Goal: Transaction & Acquisition: Purchase product/service

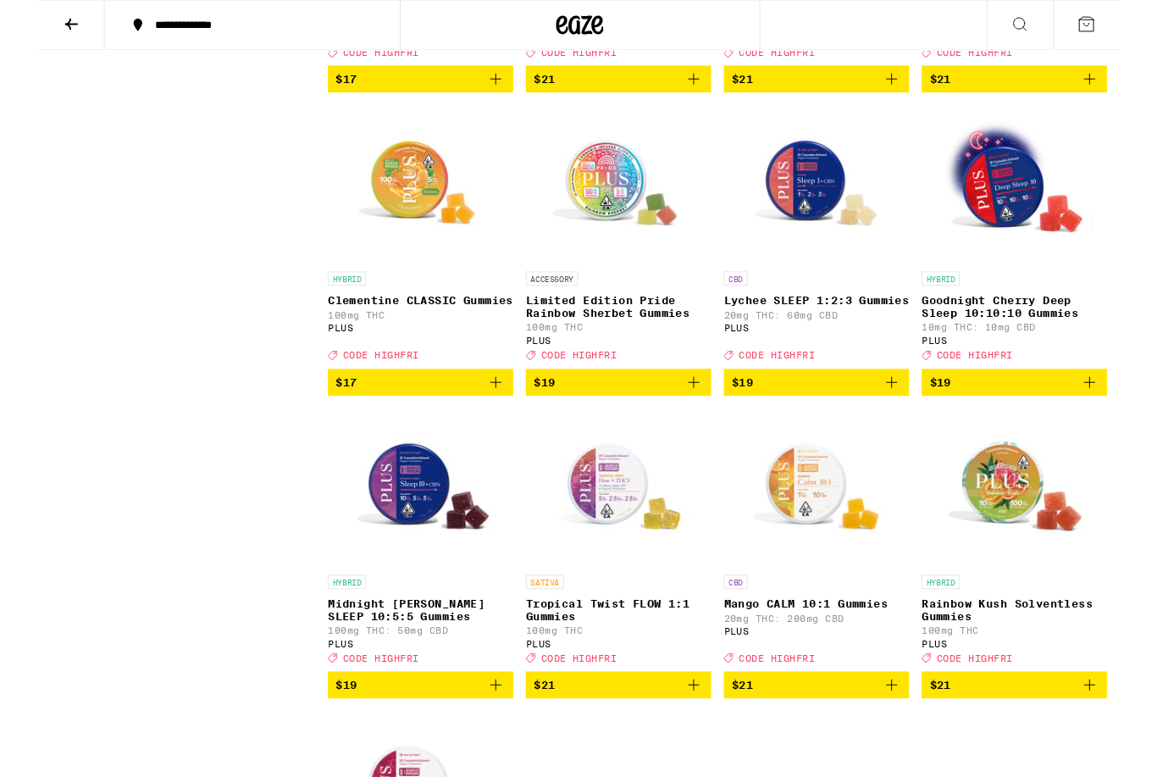
scroll to position [757, 0]
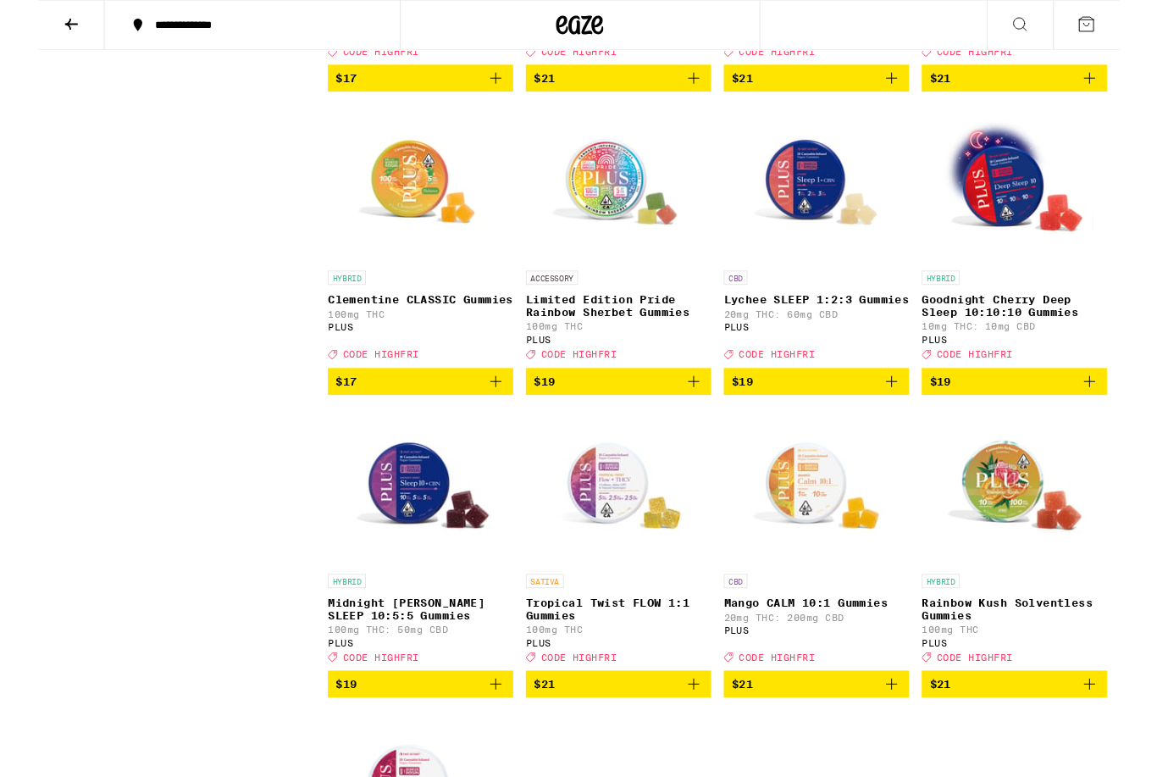
click at [1099, 418] on span "$19" at bounding box center [1044, 408] width 181 height 20
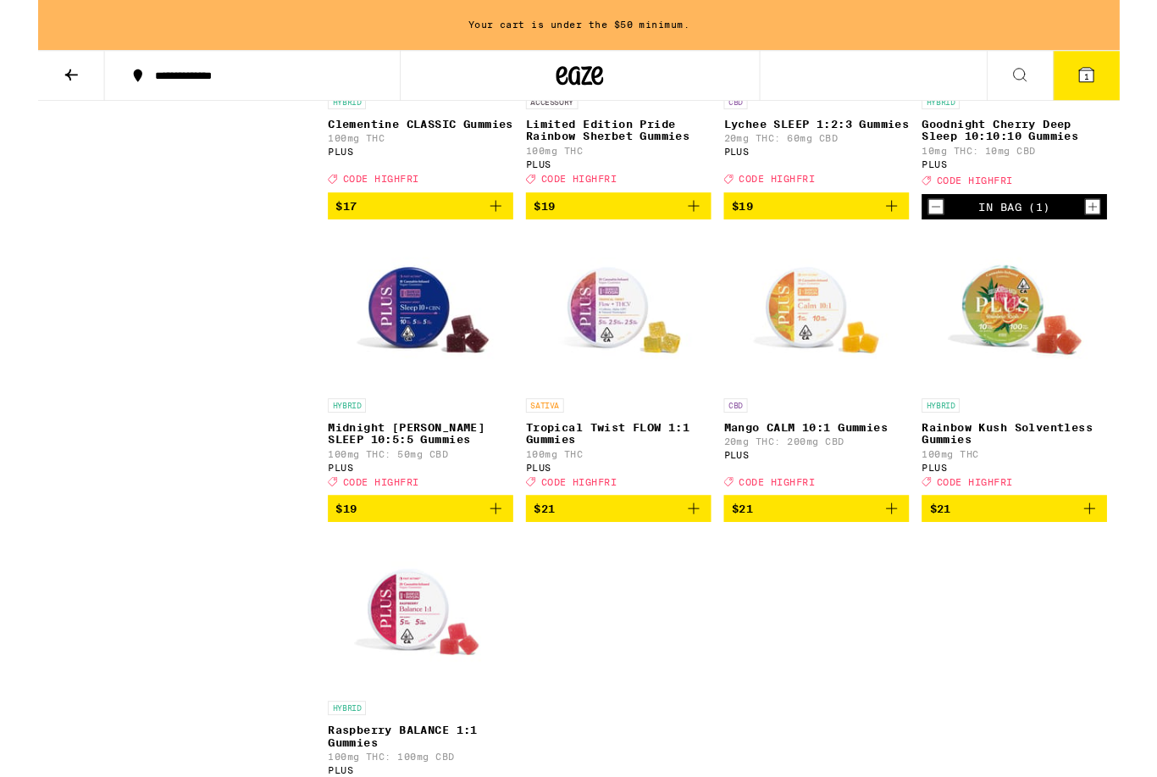
scroll to position [1000, 0]
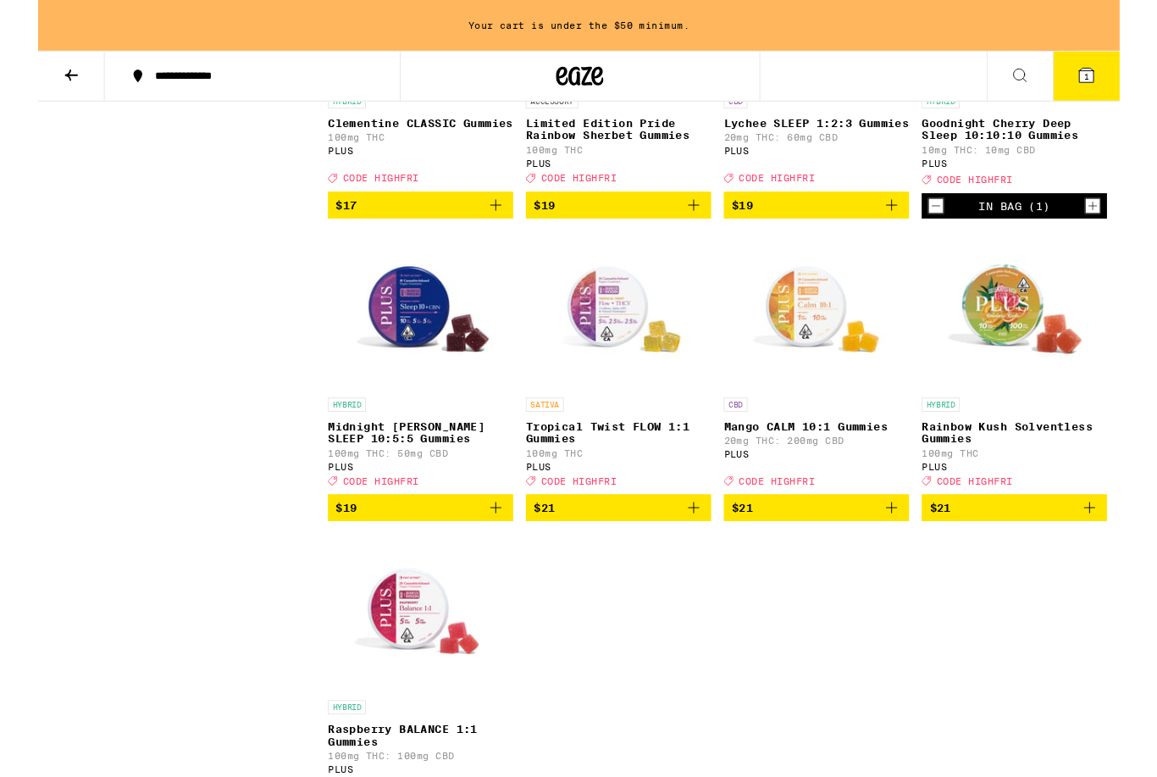
click at [321, 550] on span "$19" at bounding box center [329, 543] width 23 height 14
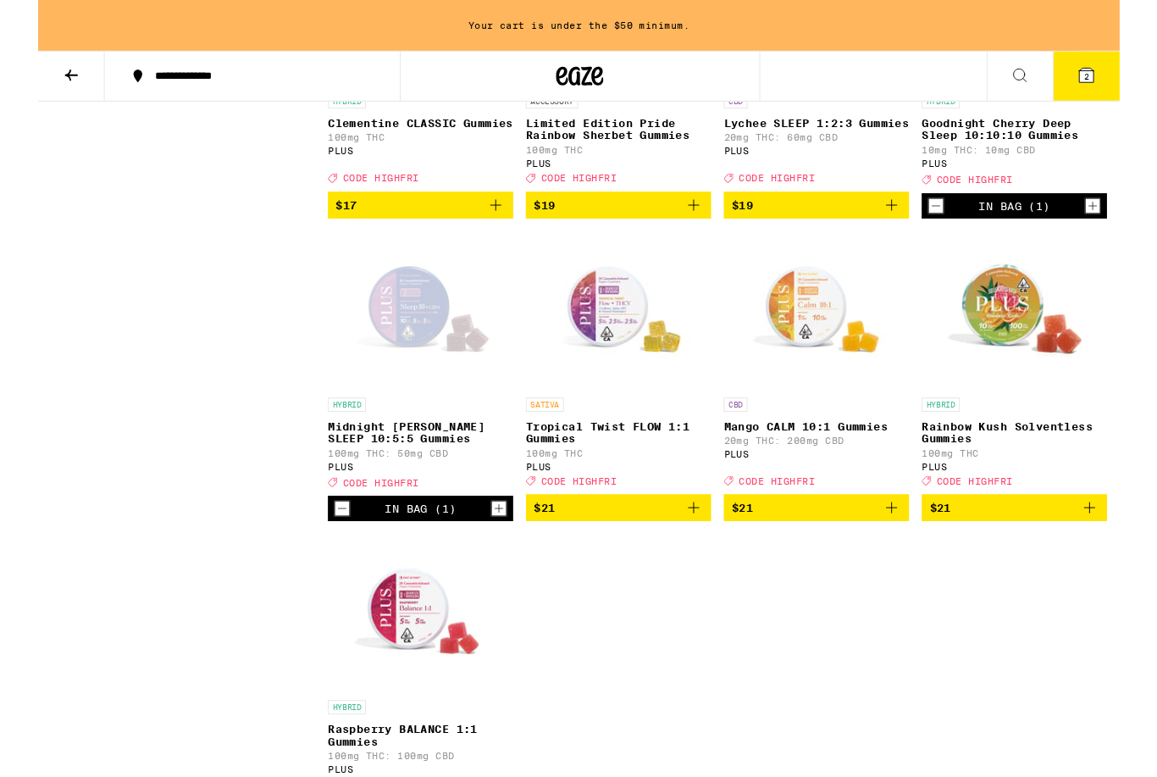
click at [452, 557] on div "In Bag (1)" at bounding box center [409, 543] width 198 height 27
click at [507, 557] on div "In Bag (1)" at bounding box center [409, 543] width 198 height 27
click at [399, 476] on p "Midnight [PERSON_NAME] SLEEP 10:5:5 Gummies" at bounding box center [409, 462] width 198 height 27
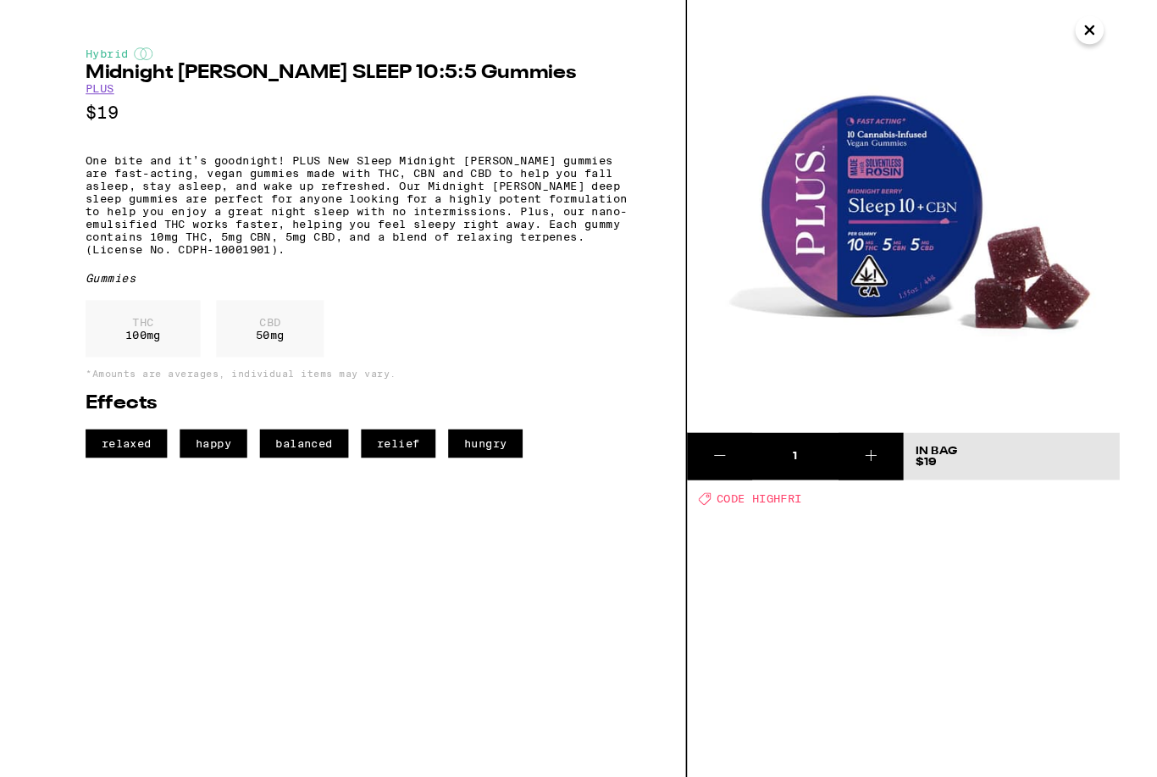
click at [1113, 54] on img at bounding box center [925, 231] width 462 height 462
click at [1123, 51] on img at bounding box center [925, 231] width 462 height 462
click at [1129, 42] on icon "Close" at bounding box center [1125, 31] width 20 height 25
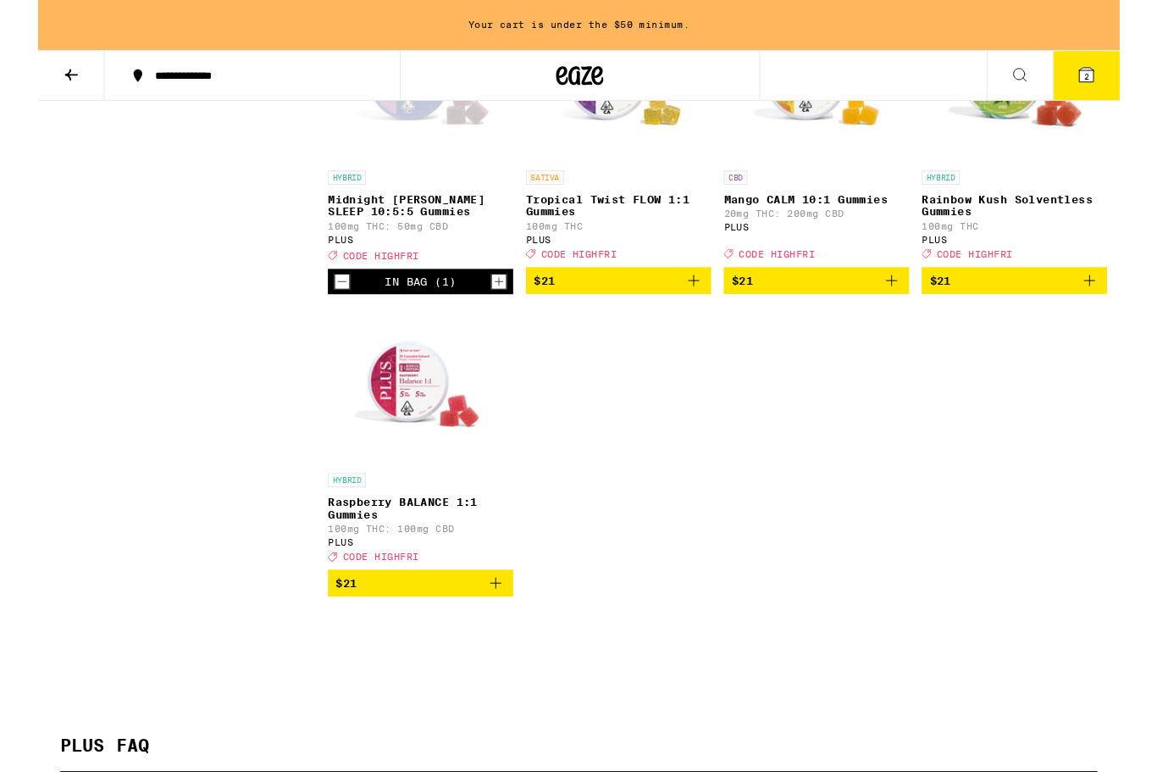
scroll to position [1246, 0]
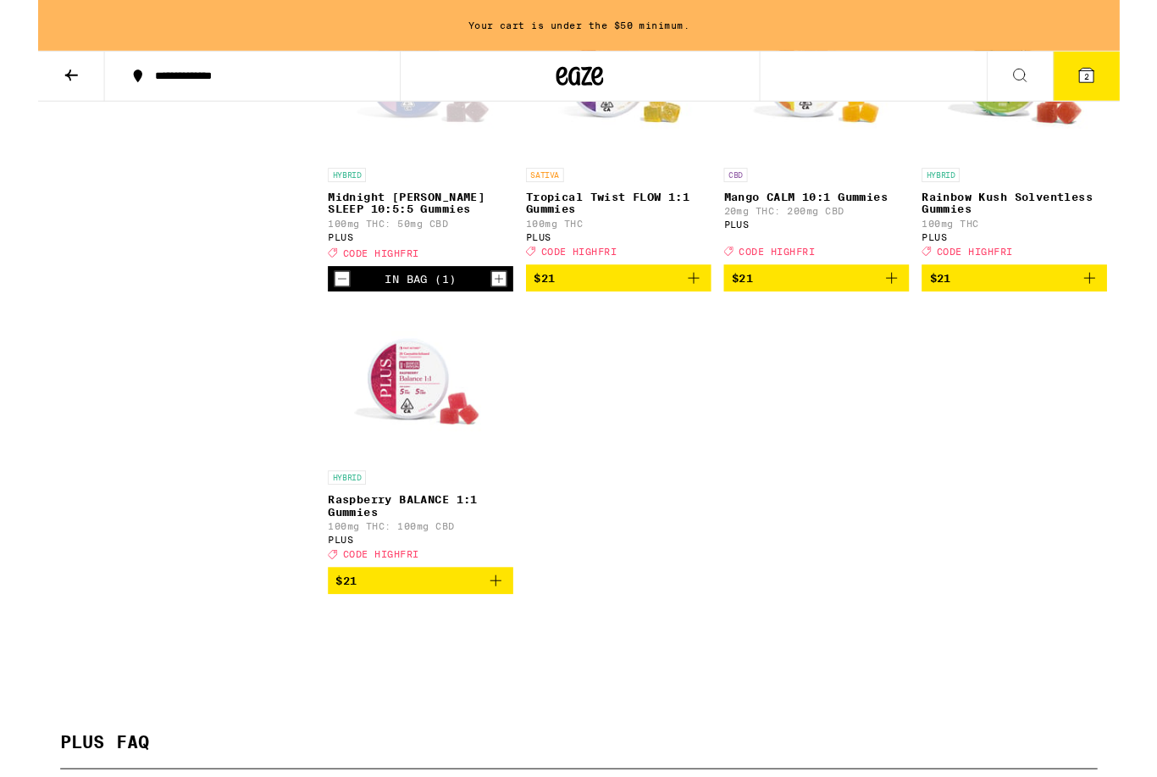
click at [420, 444] on img "Open page for Raspberry BALANCE 1:1 Gummies from PLUS" at bounding box center [408, 409] width 169 height 169
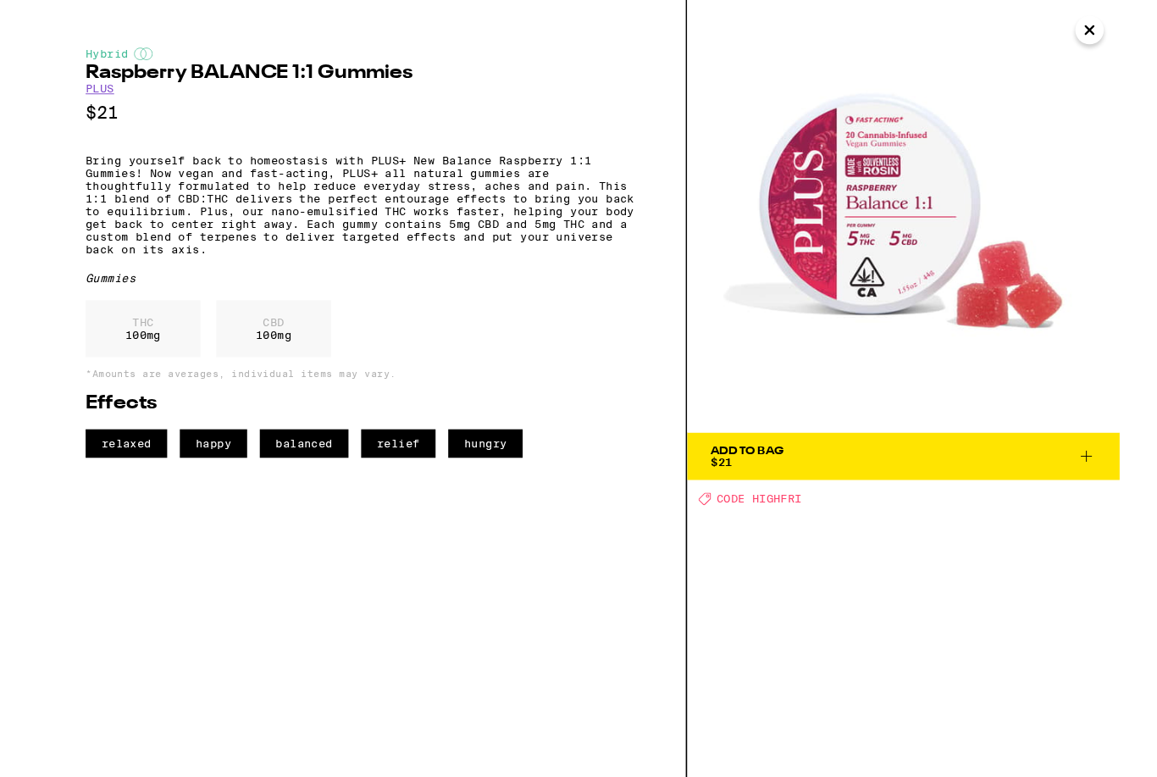
click at [1132, 41] on icon "Close" at bounding box center [1125, 31] width 20 height 25
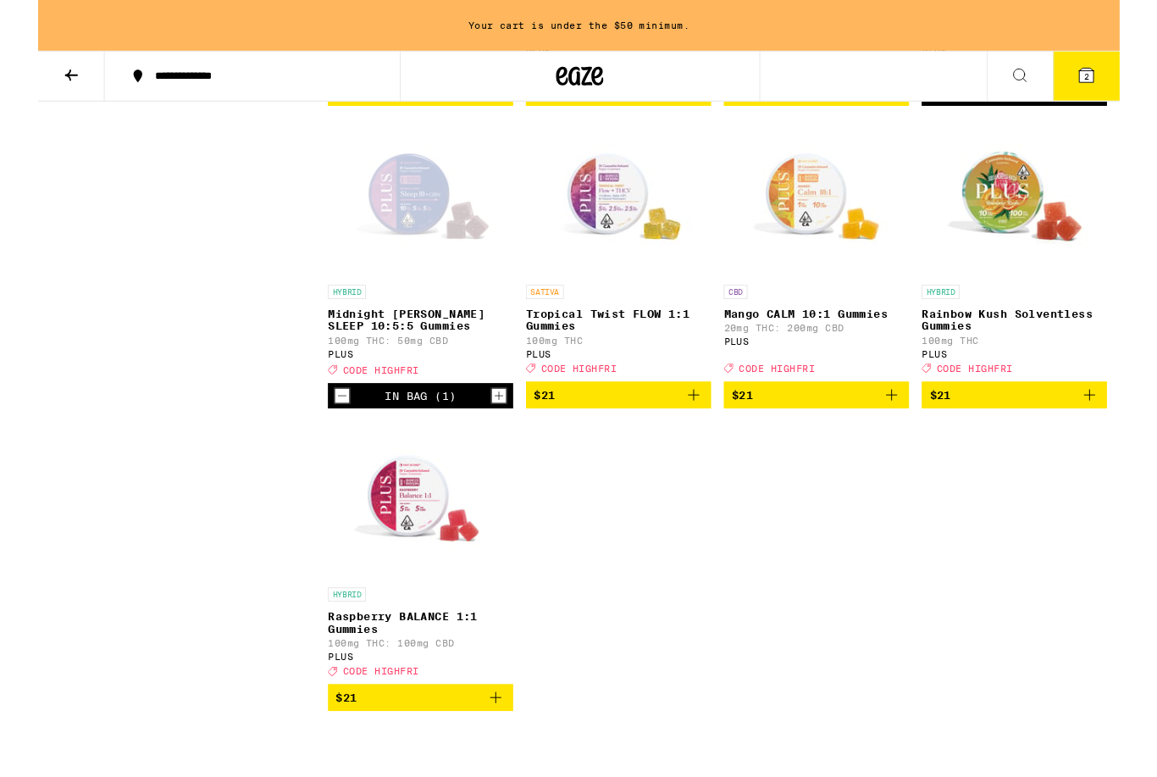
scroll to position [1120, 0]
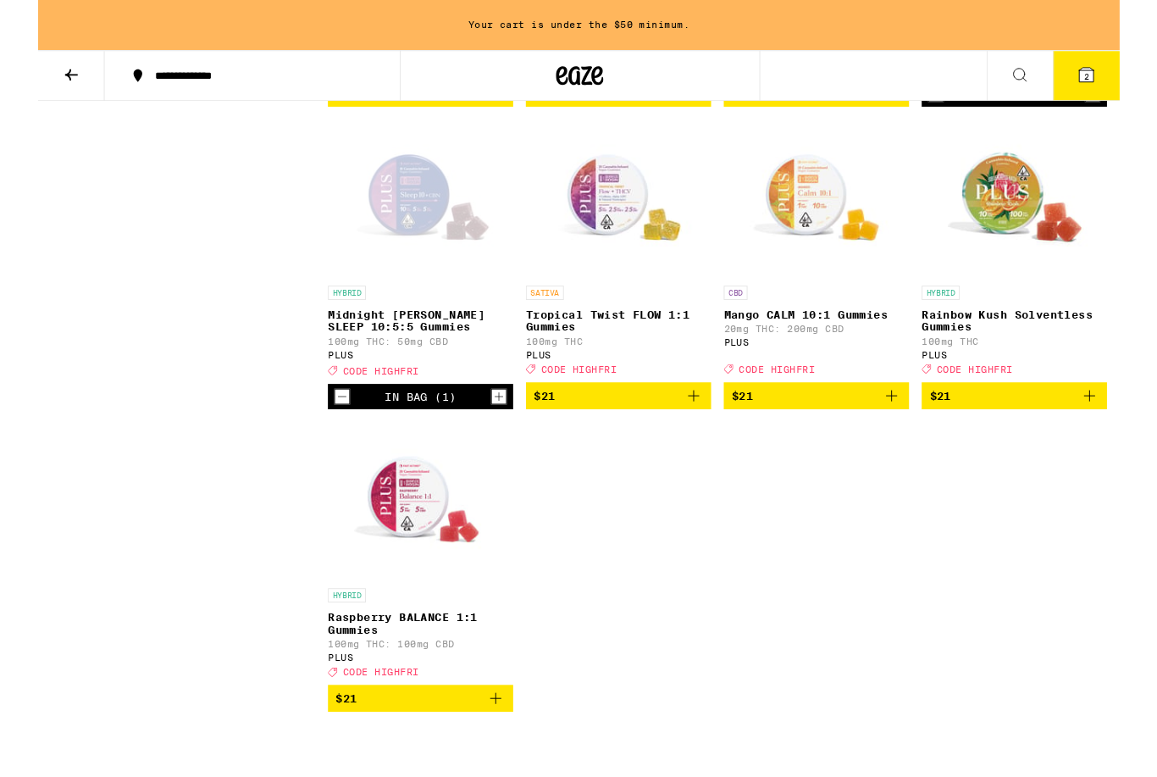
click at [606, 268] on img "Open page for Tropical Twist FLOW 1:1 Gummies from PLUS" at bounding box center [620, 212] width 169 height 169
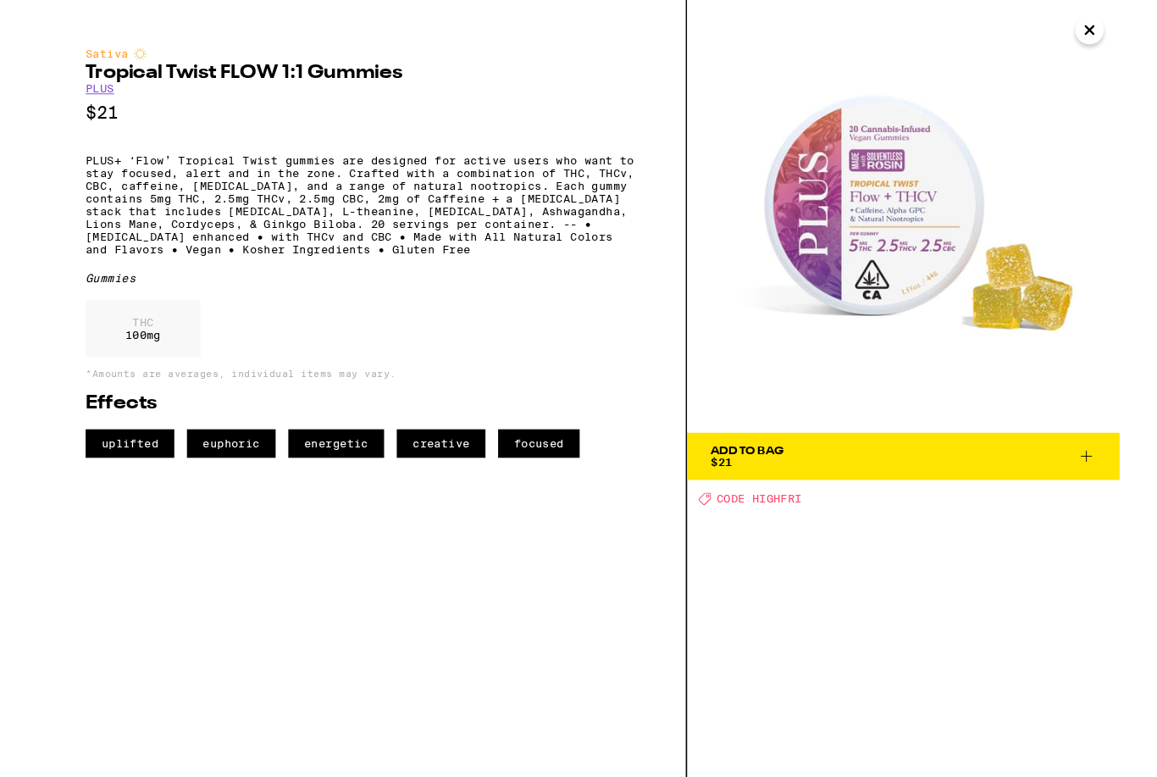
click at [1125, 58] on img at bounding box center [925, 231] width 462 height 462
click at [1129, 53] on img at bounding box center [925, 231] width 462 height 462
click at [1126, 36] on icon "Close" at bounding box center [1125, 31] width 20 height 25
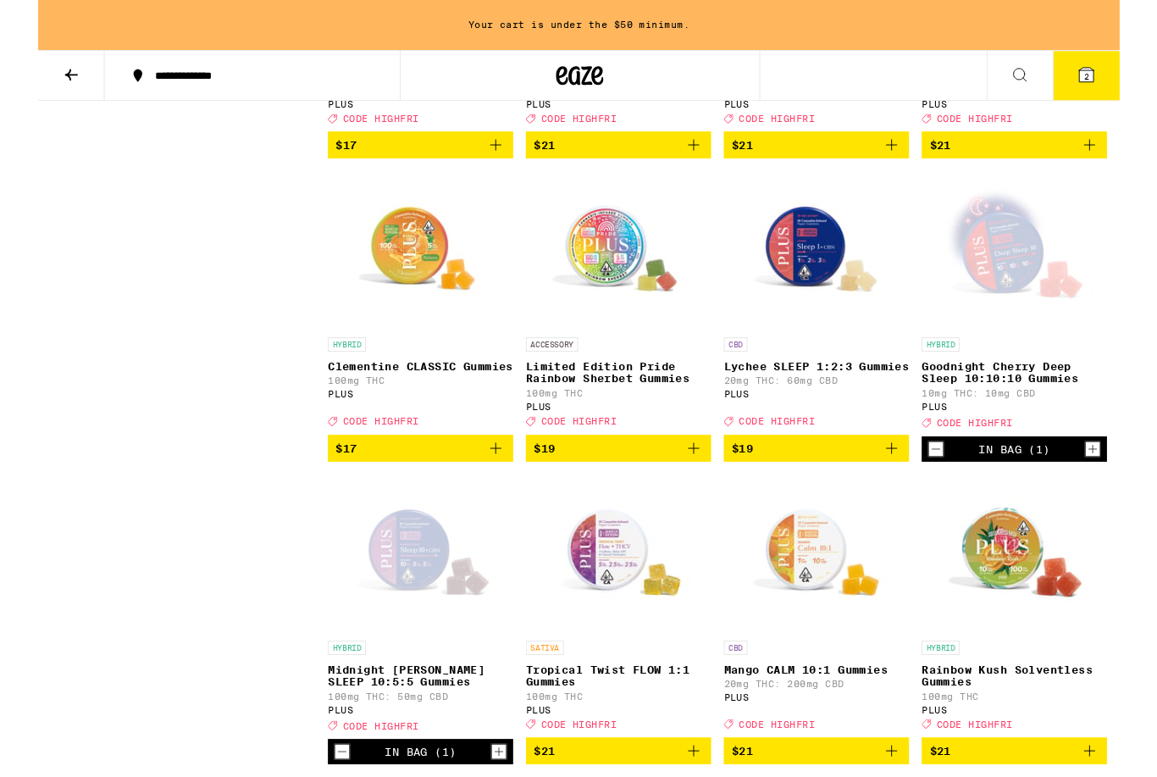
scroll to position [741, 0]
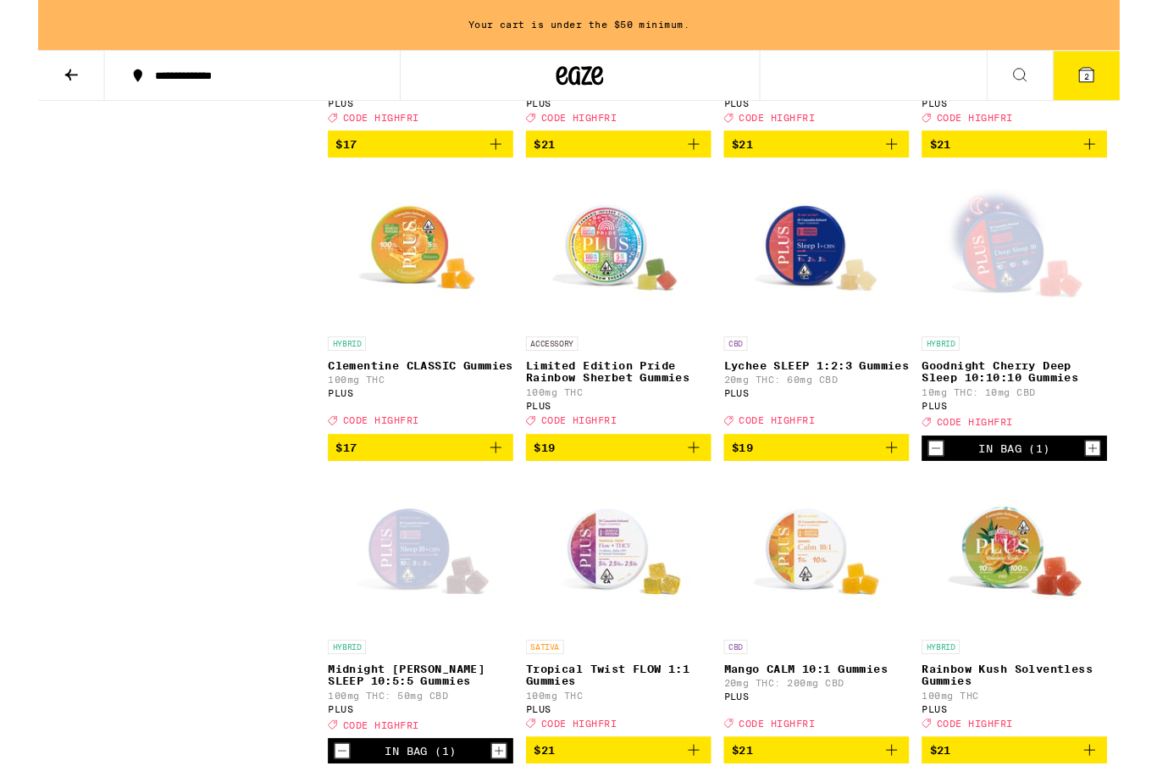
click at [1112, 100] on button "2" at bounding box center [1121, 81] width 71 height 53
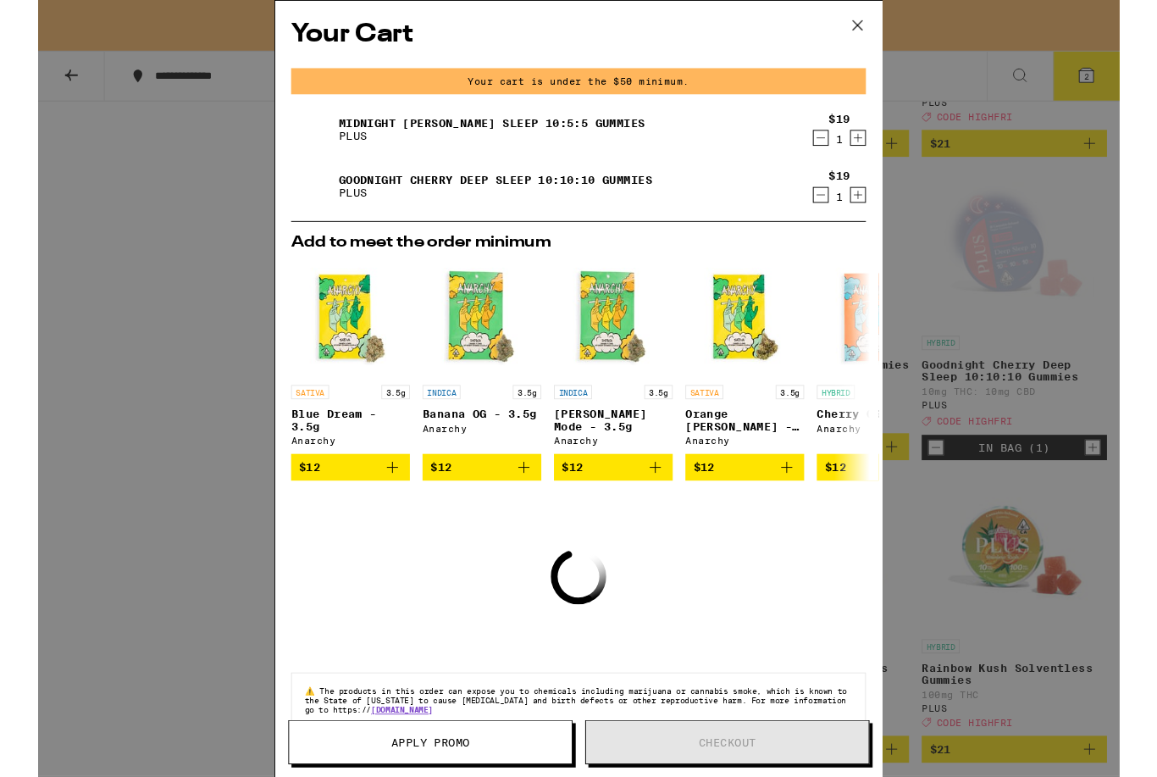
click at [882, 149] on icon "Increment" at bounding box center [877, 147] width 15 height 20
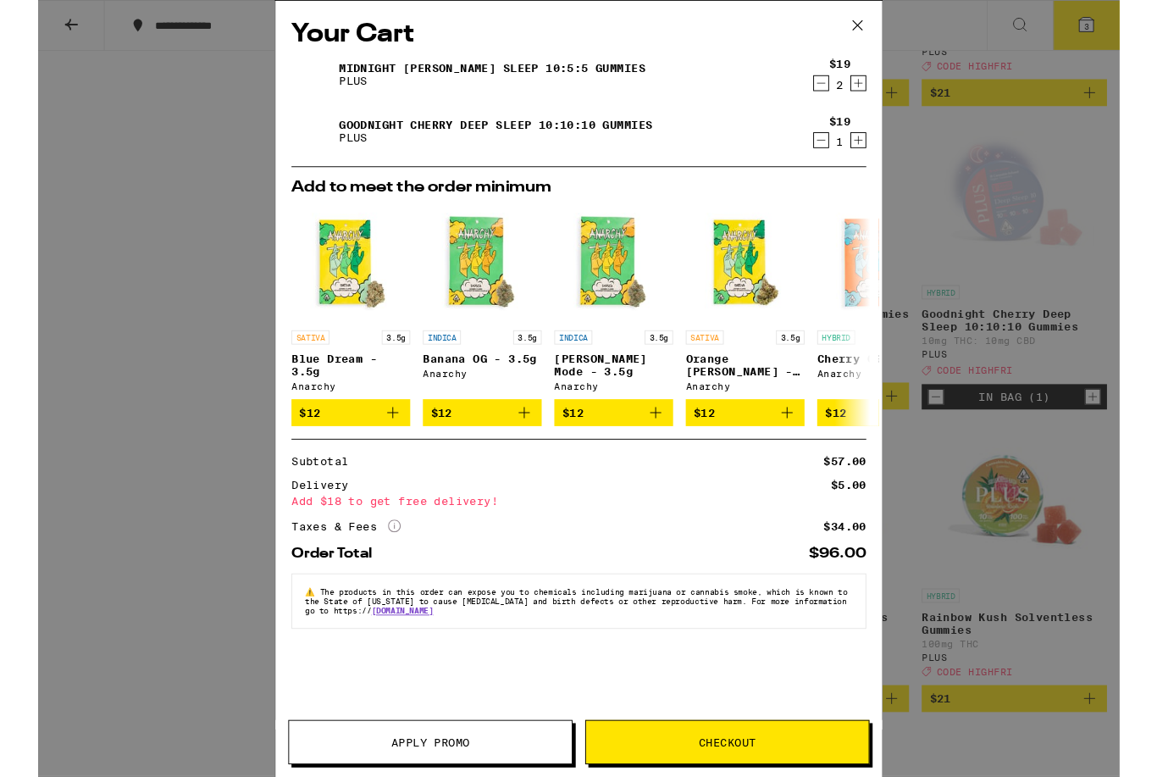
click at [885, 142] on div "$19 1" at bounding box center [854, 141] width 64 height 36
click at [884, 160] on icon "Increment" at bounding box center [877, 150] width 15 height 20
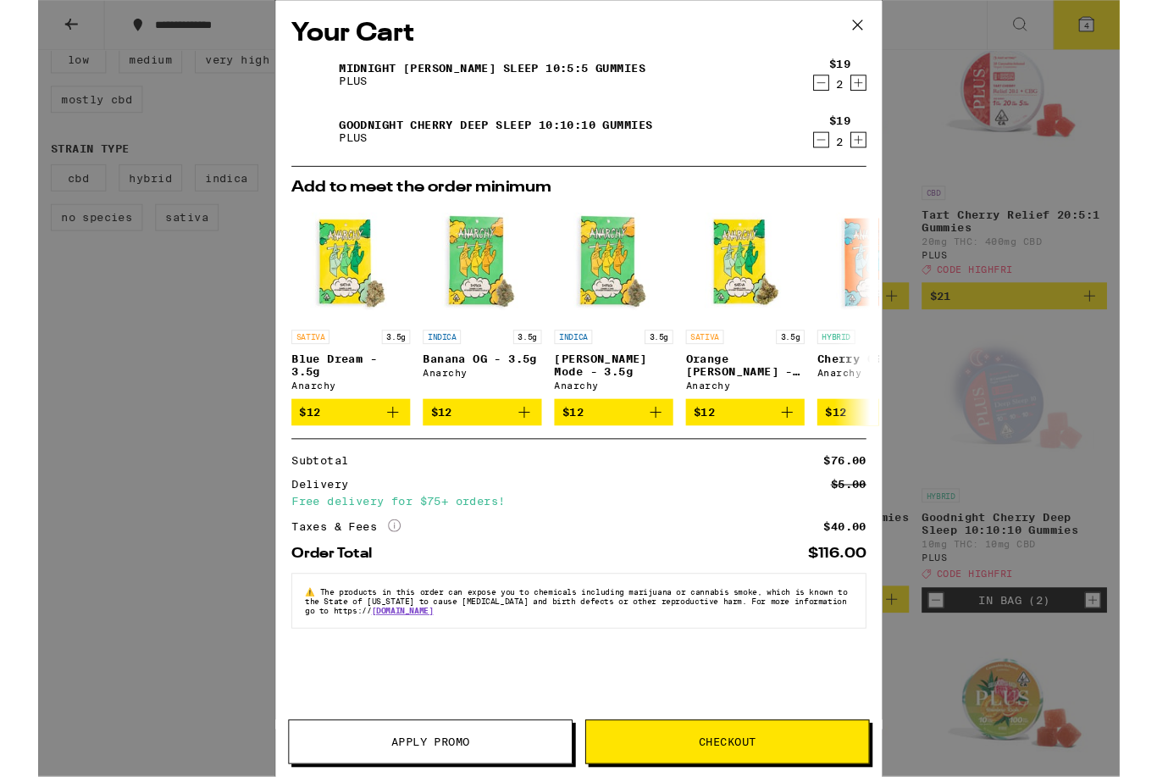
scroll to position [525, 0]
click at [882, 41] on button at bounding box center [876, 28] width 53 height 54
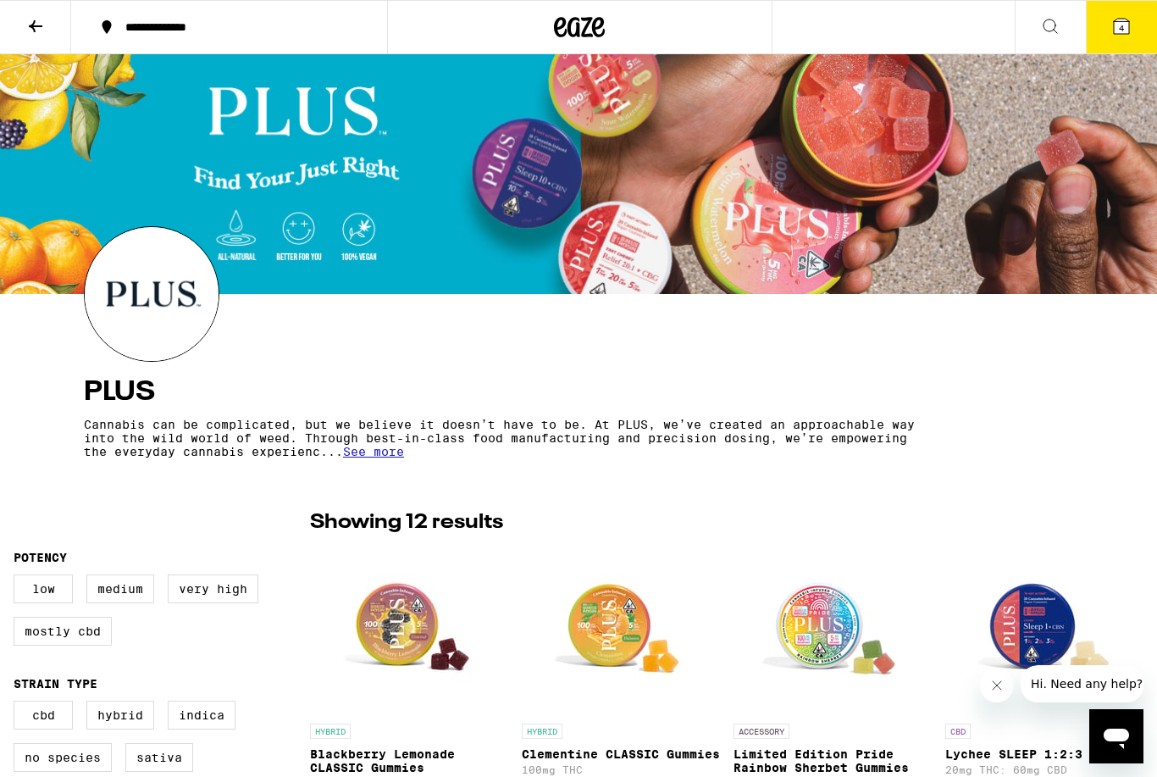
click at [1121, 28] on span "4" at bounding box center [1121, 28] width 5 height 10
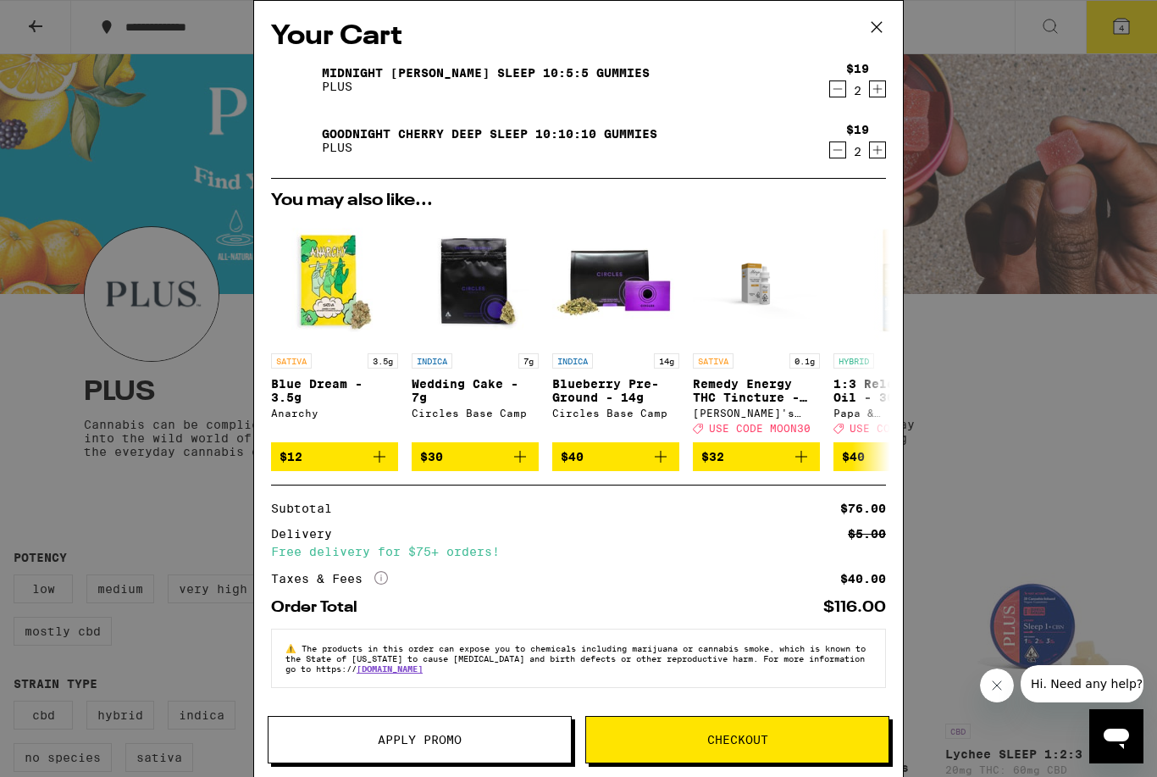
click at [764, 755] on button "Checkout" at bounding box center [737, 739] width 304 height 47
click at [1032, 379] on div "Your Cart Midnight Berry SLEEP 10:5:5 Gummies PLUS $19 2 Goodnight Cherry Deep …" at bounding box center [578, 388] width 1157 height 777
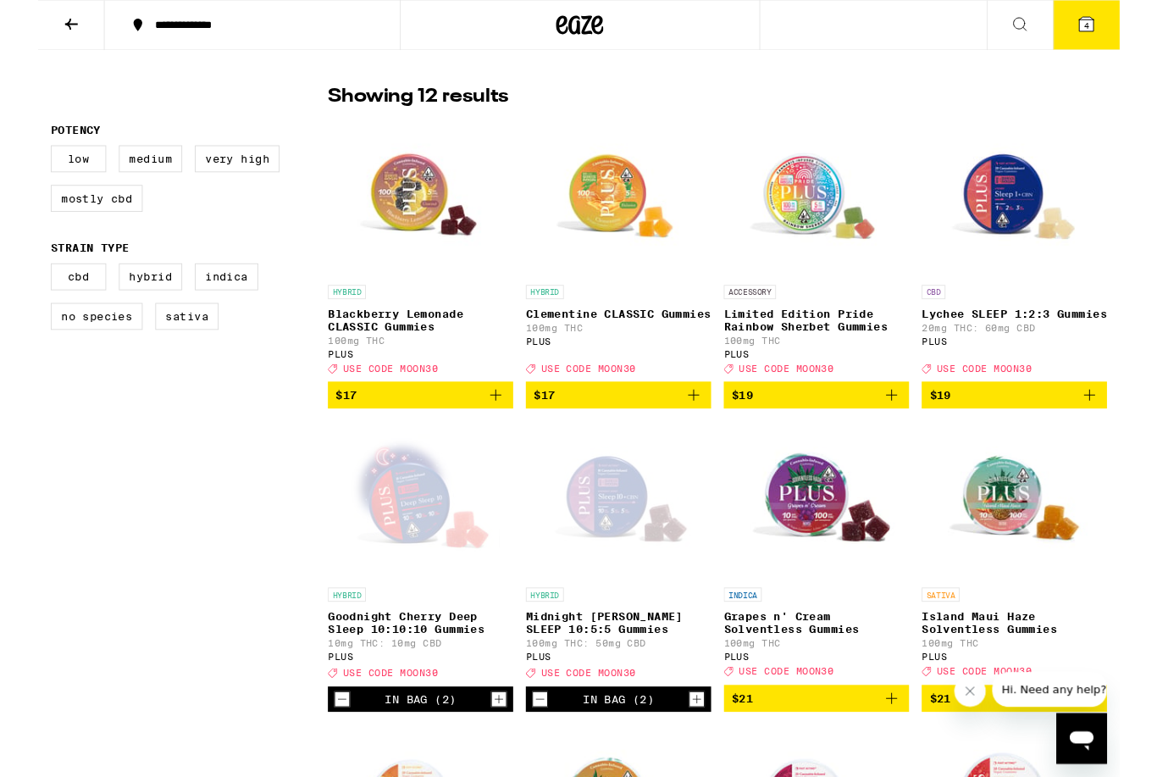
scroll to position [422, 0]
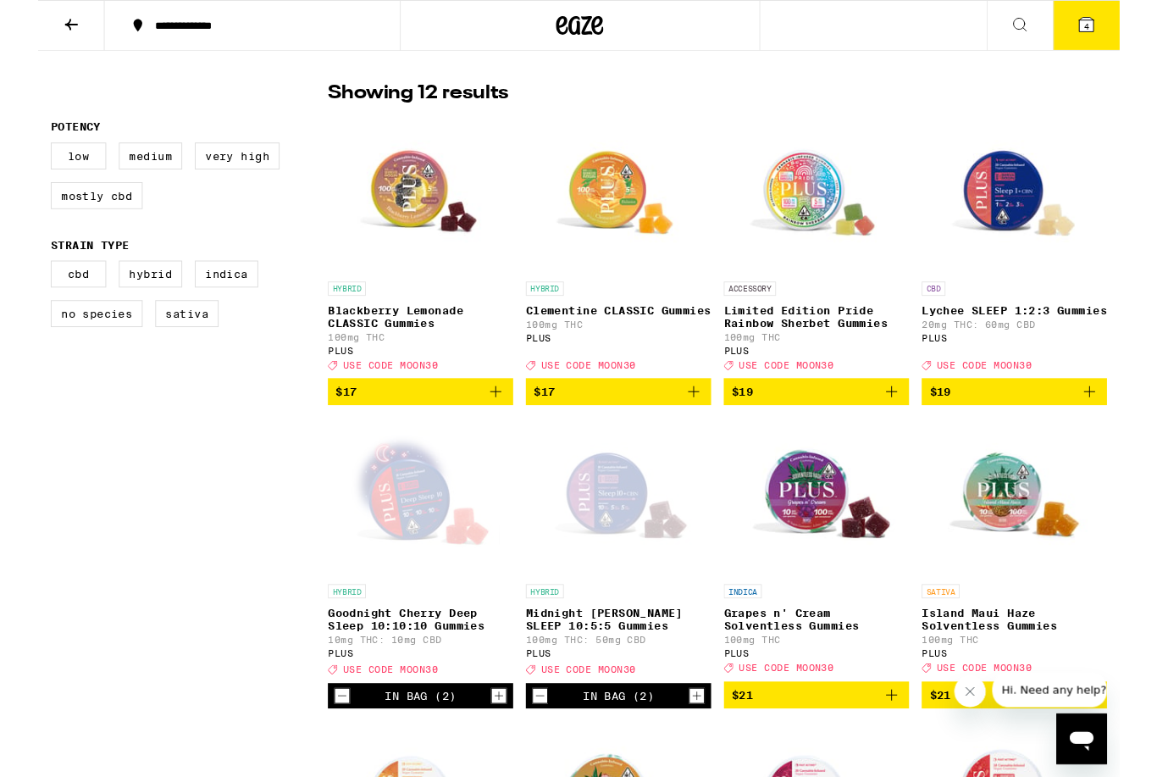
click at [1124, 36] on icon at bounding box center [1121, 26] width 20 height 20
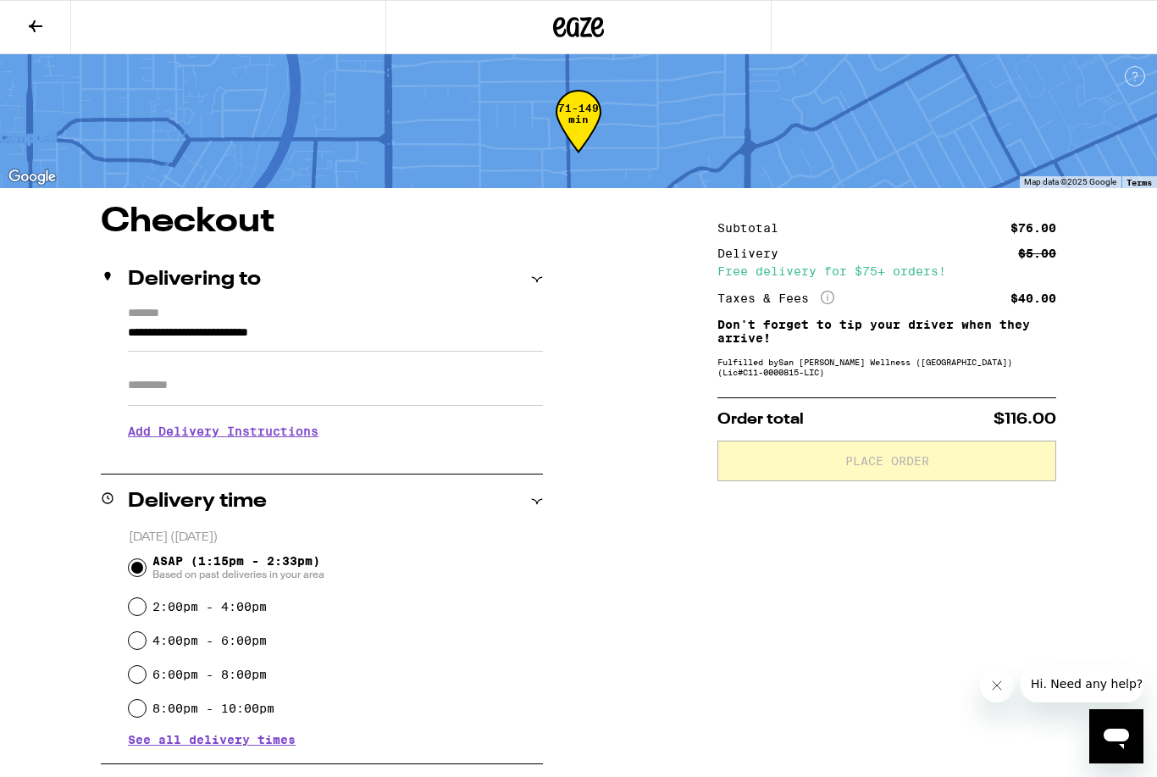
click at [29, 26] on icon at bounding box center [35, 26] width 20 height 20
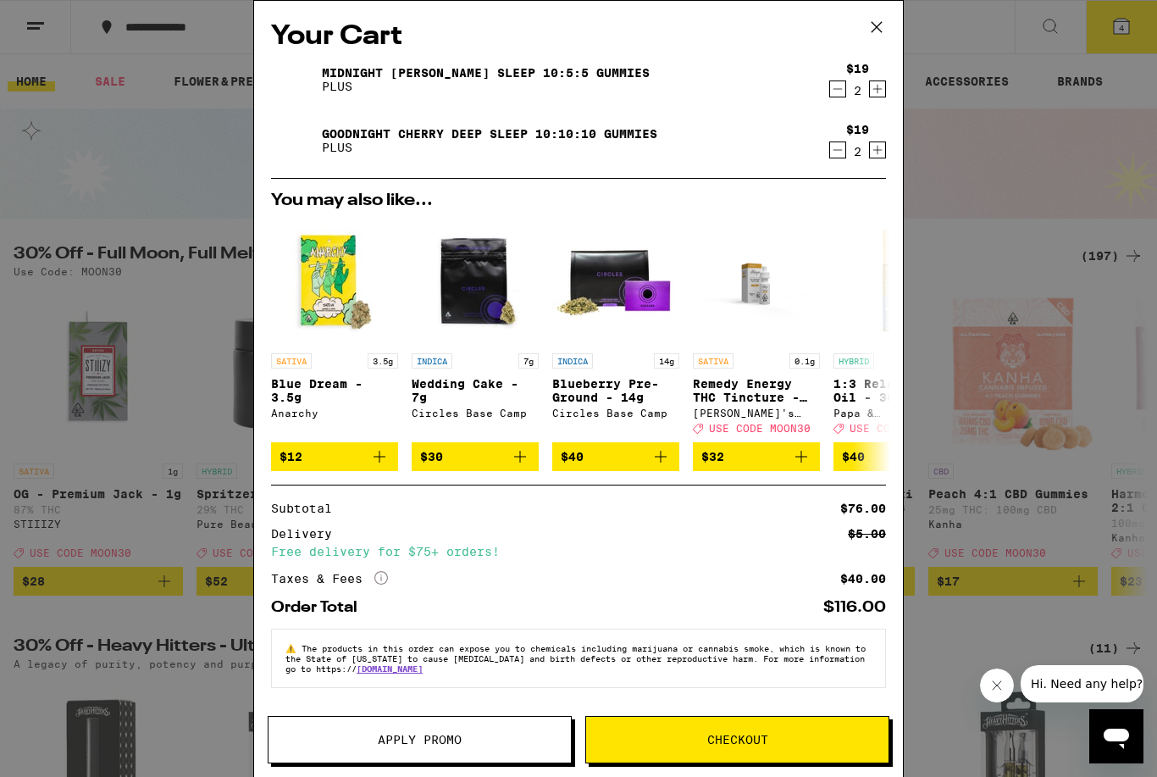
click at [296, 737] on span "Apply Promo" at bounding box center [419, 739] width 302 height 12
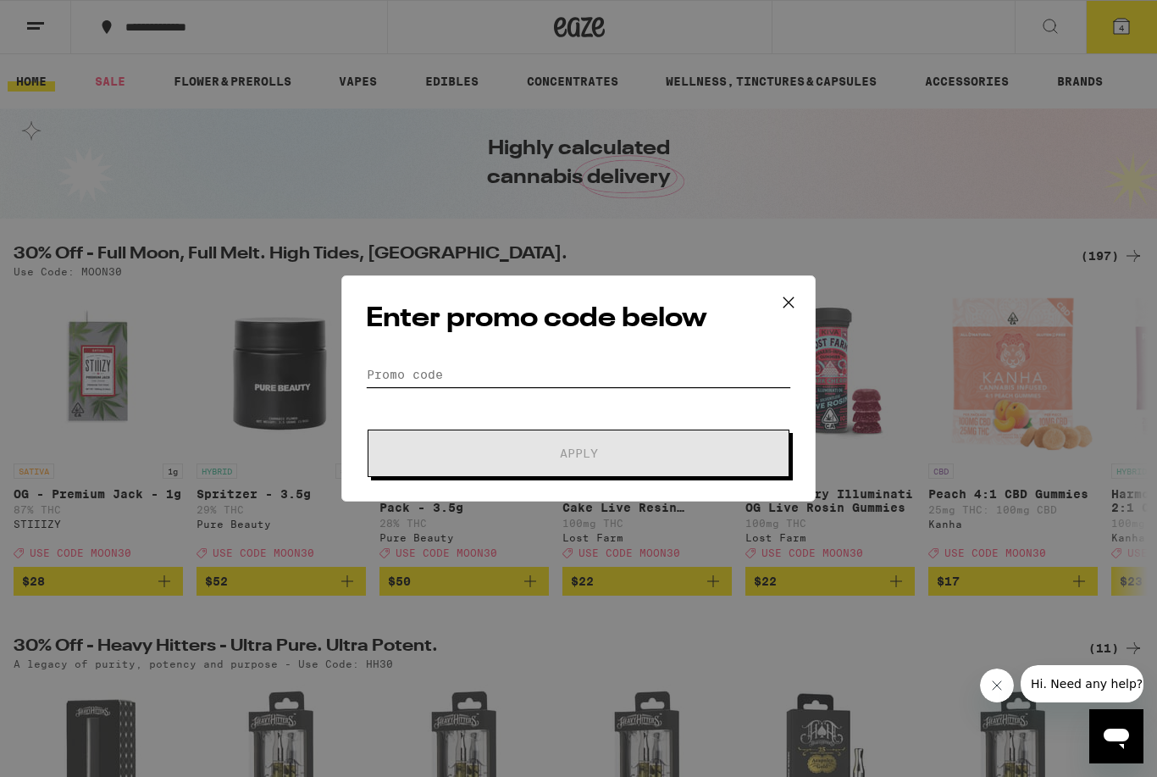
click at [422, 385] on input "Promo Code" at bounding box center [578, 374] width 425 height 25
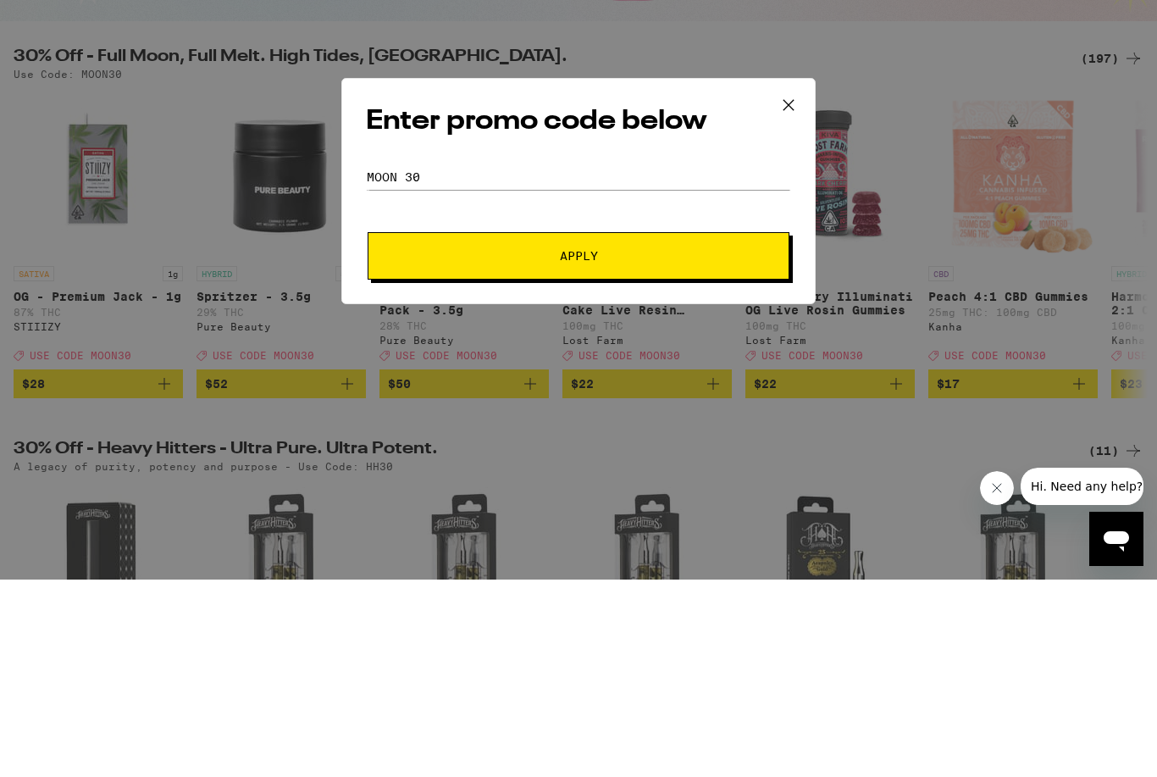
click at [631, 447] on span "Apply" at bounding box center [578, 453] width 305 height 12
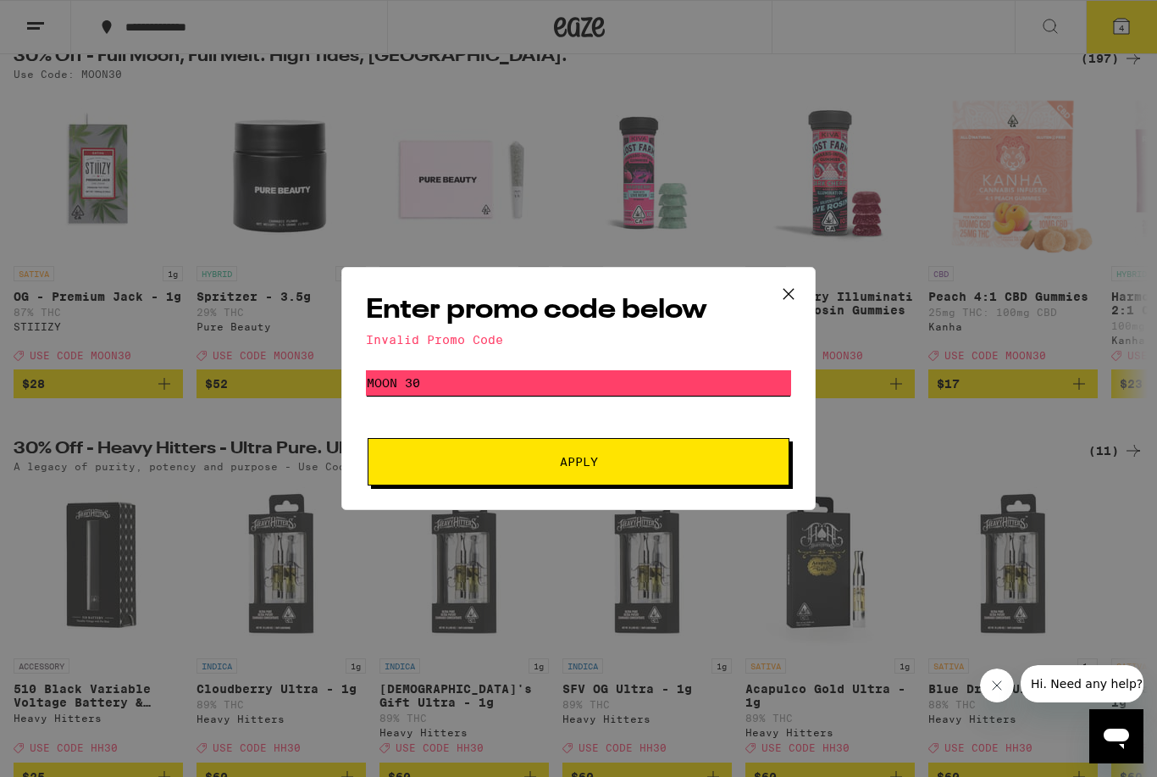
click at [457, 384] on input "Moon 30" at bounding box center [578, 382] width 425 height 25
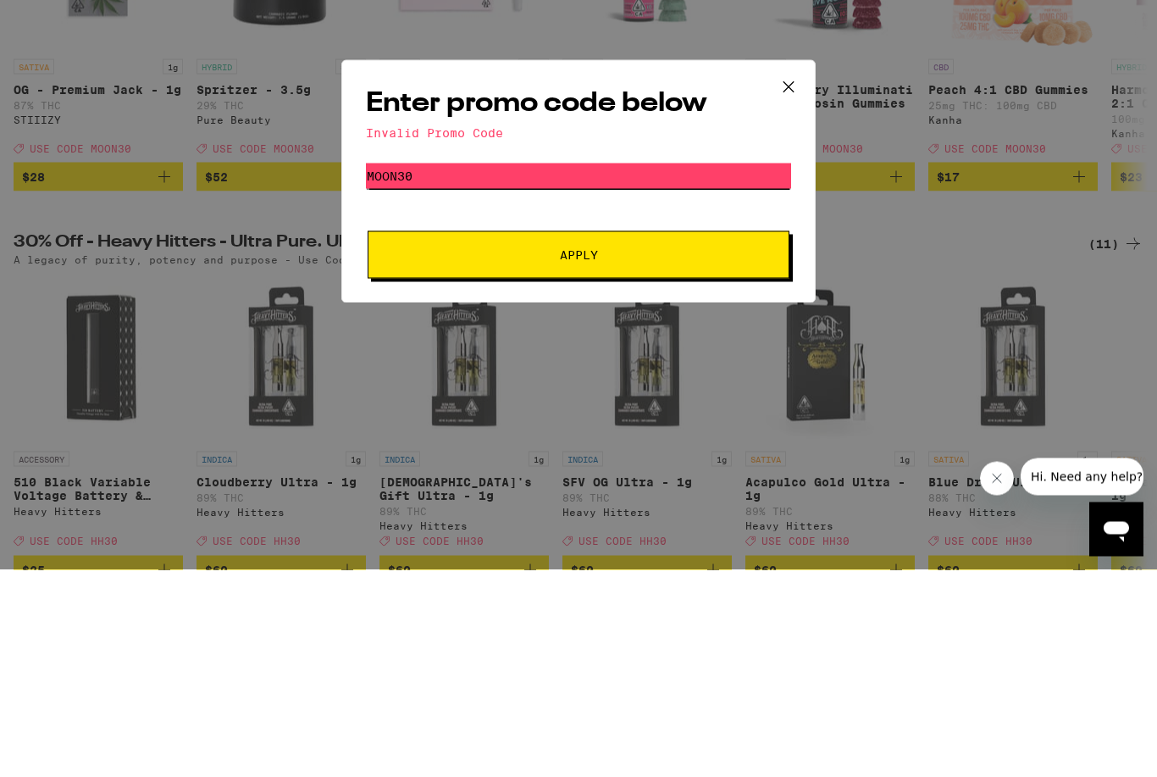
type input "Moon30"
click at [632, 456] on span "Apply" at bounding box center [578, 462] width 305 height 12
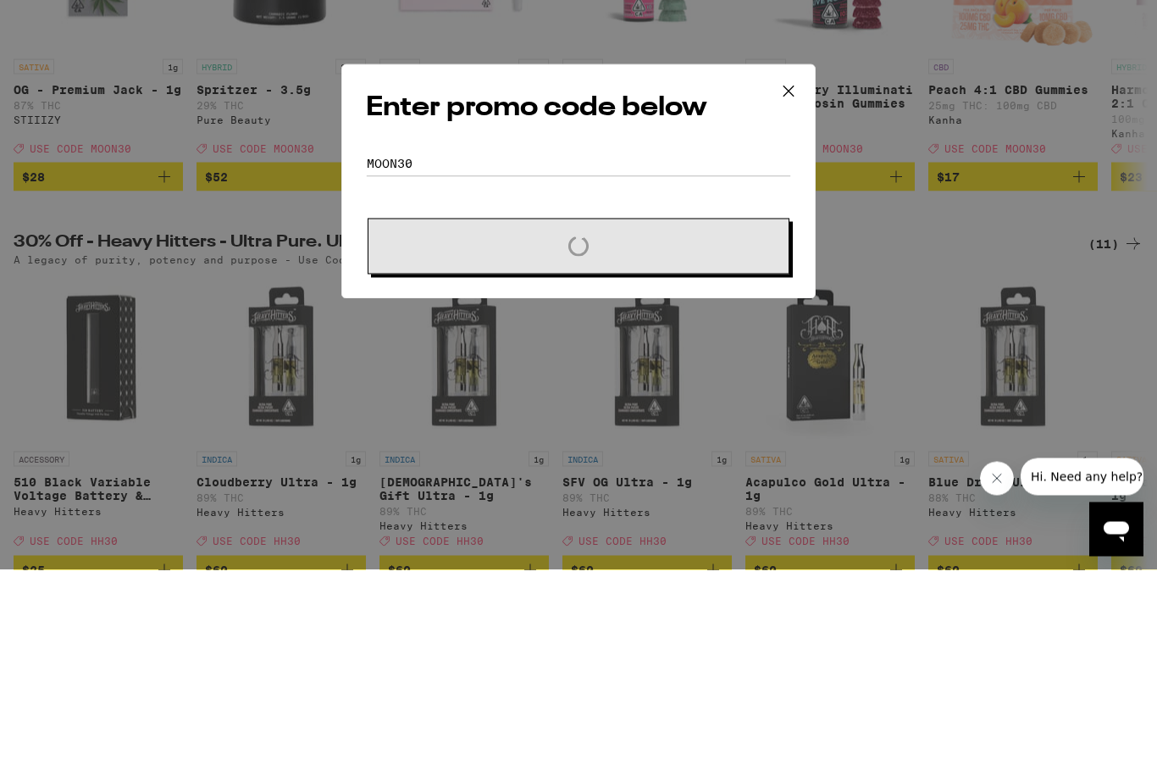
scroll to position [405, 0]
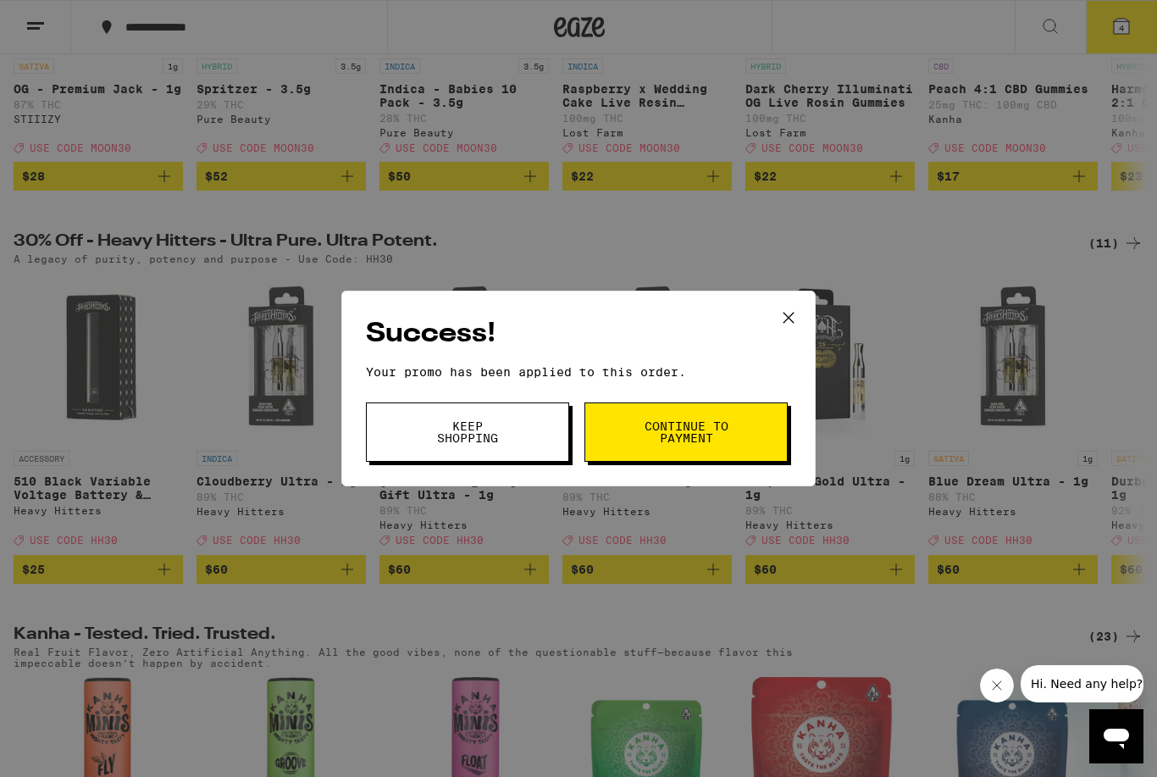
click at [715, 437] on span "Continue to payment" at bounding box center [686, 432] width 86 height 24
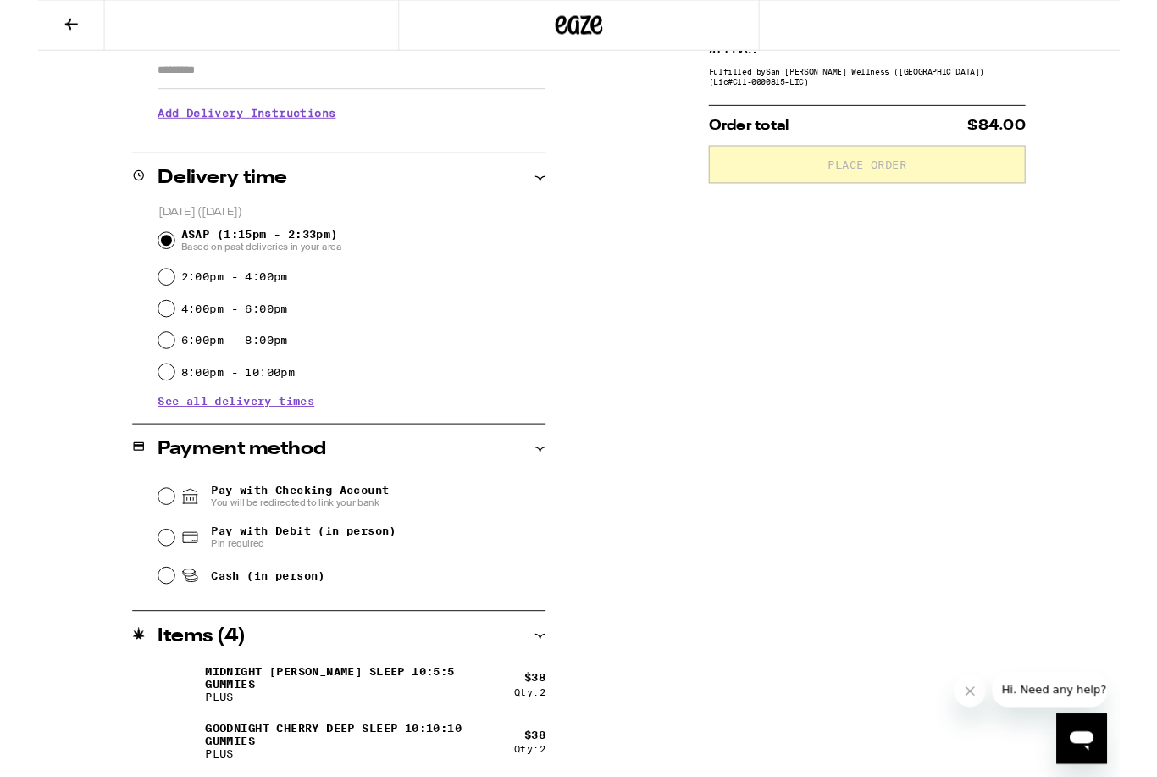
scroll to position [311, 0]
click at [139, 623] on input "Cash (in person)" at bounding box center [137, 614] width 17 height 17
radio input "true"
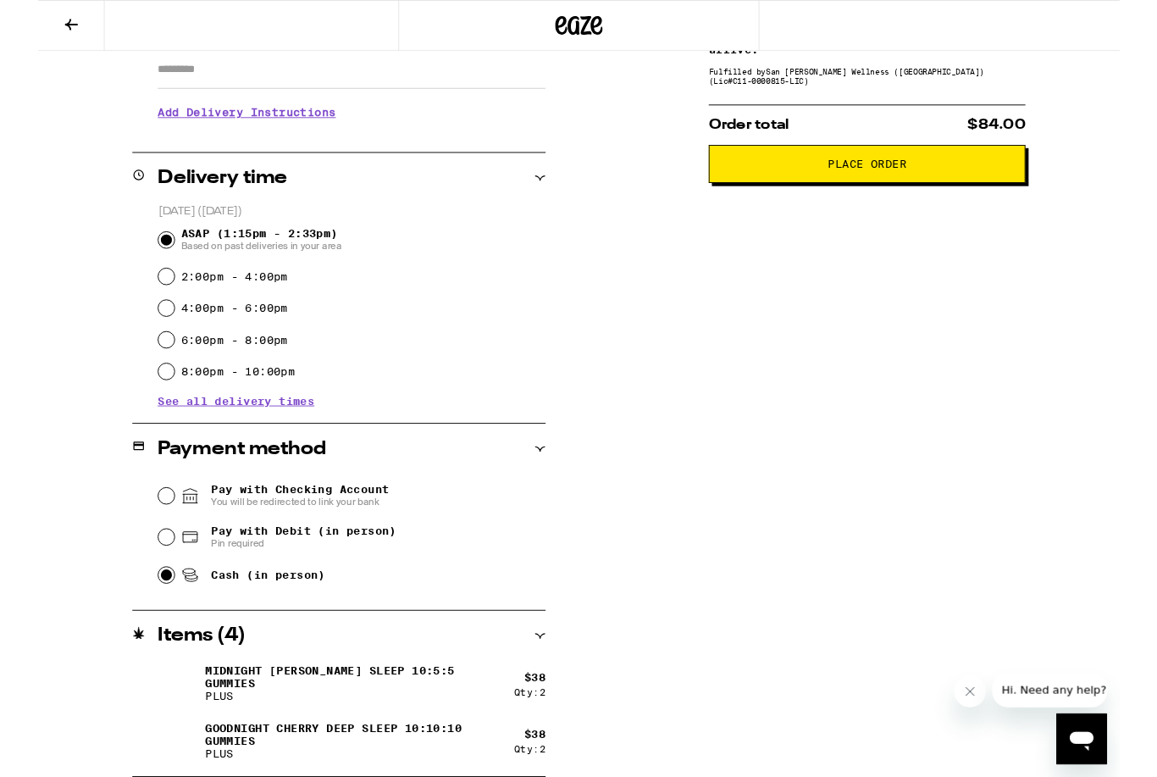
click at [882, 181] on span "Place Order" at bounding box center [887, 175] width 84 height 12
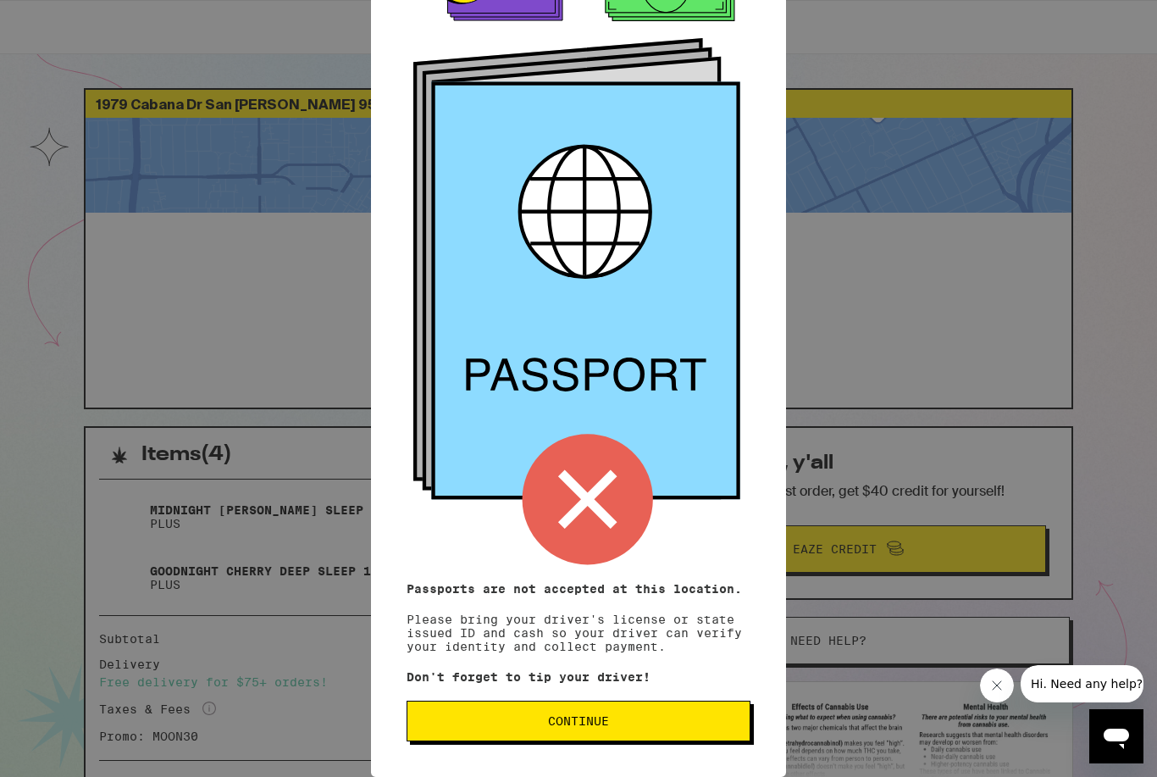
scroll to position [83, 0]
click at [634, 733] on button "Continue" at bounding box center [579, 720] width 344 height 41
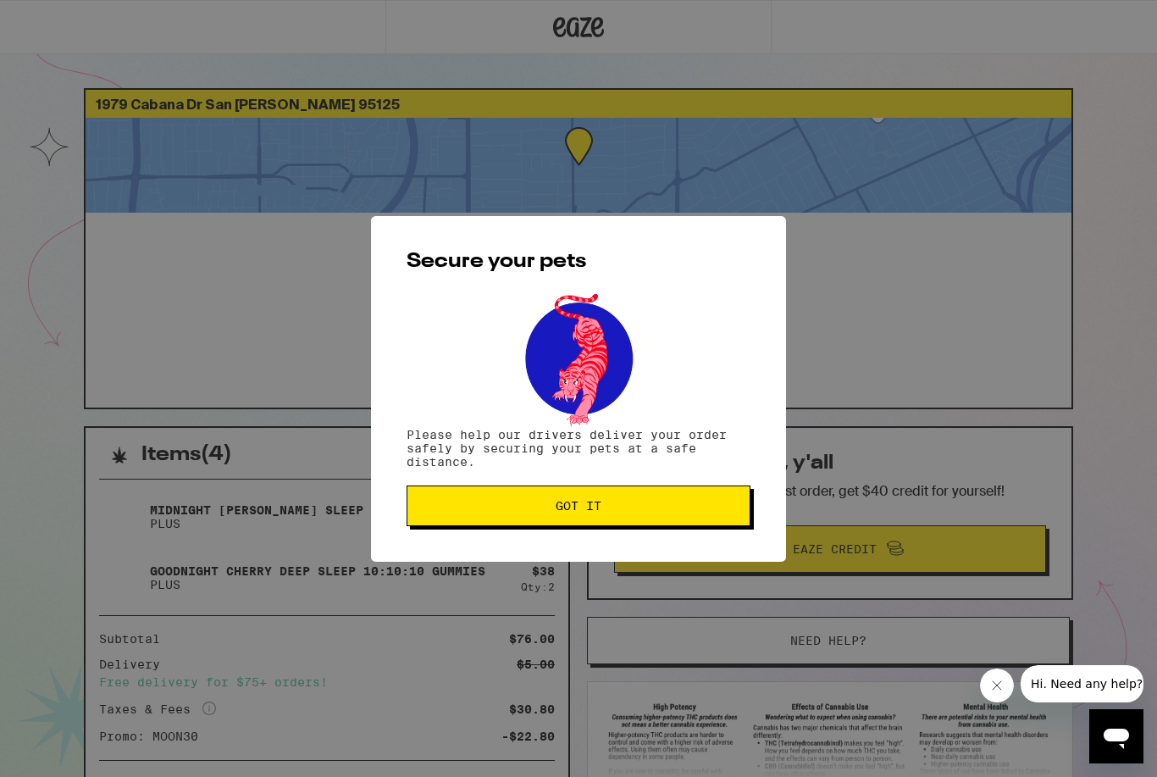
click at [654, 518] on button "Got it" at bounding box center [579, 505] width 344 height 41
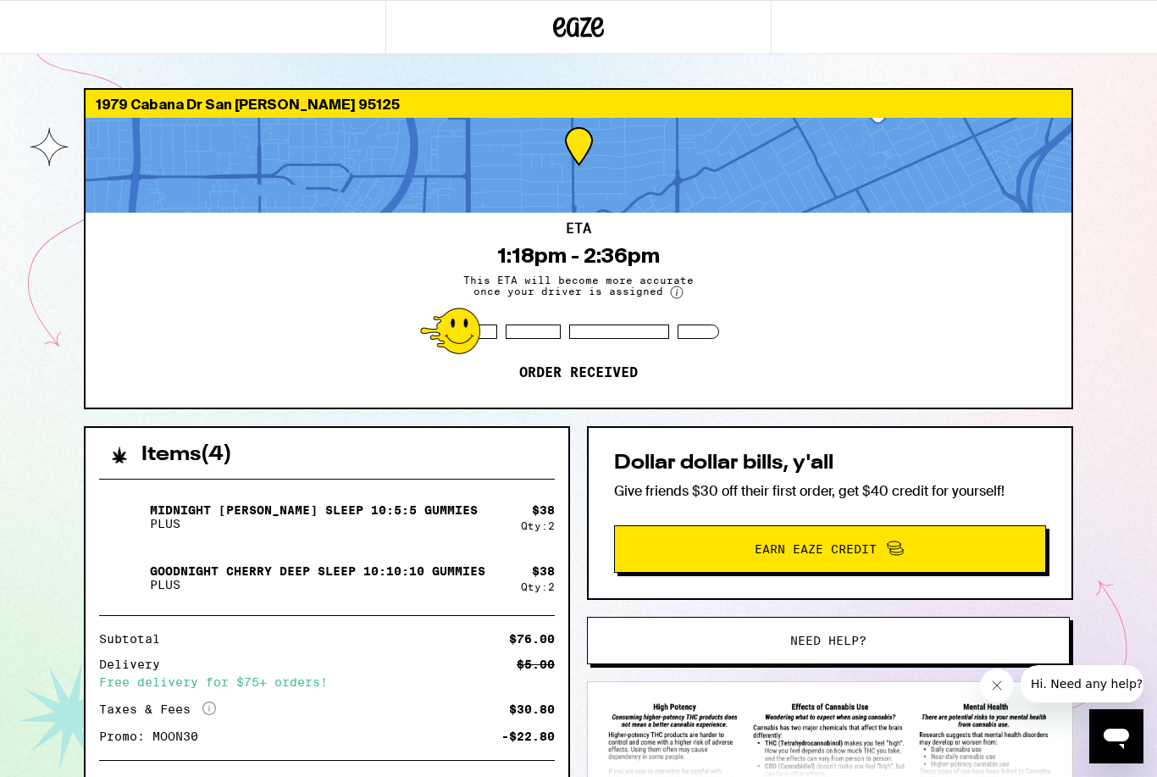
scroll to position [99, 0]
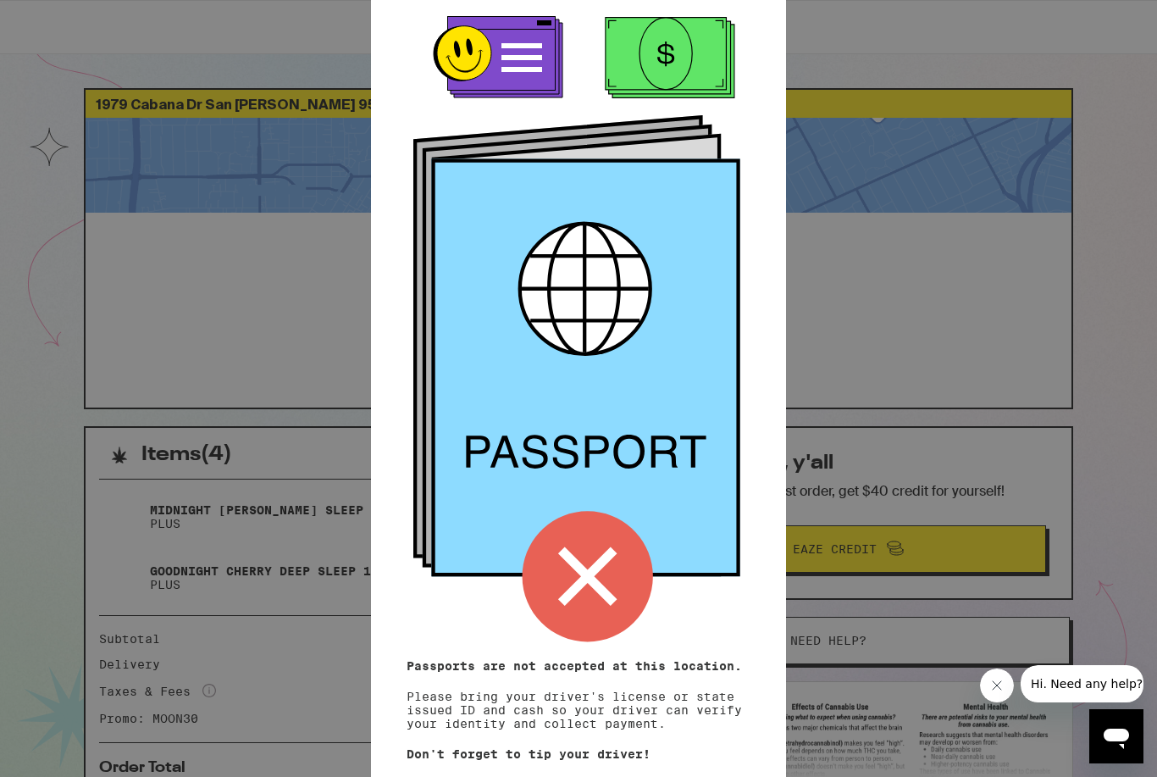
click at [606, 592] on icon at bounding box center [587, 576] width 59 height 59
click at [584, 564] on icon at bounding box center [587, 576] width 59 height 59
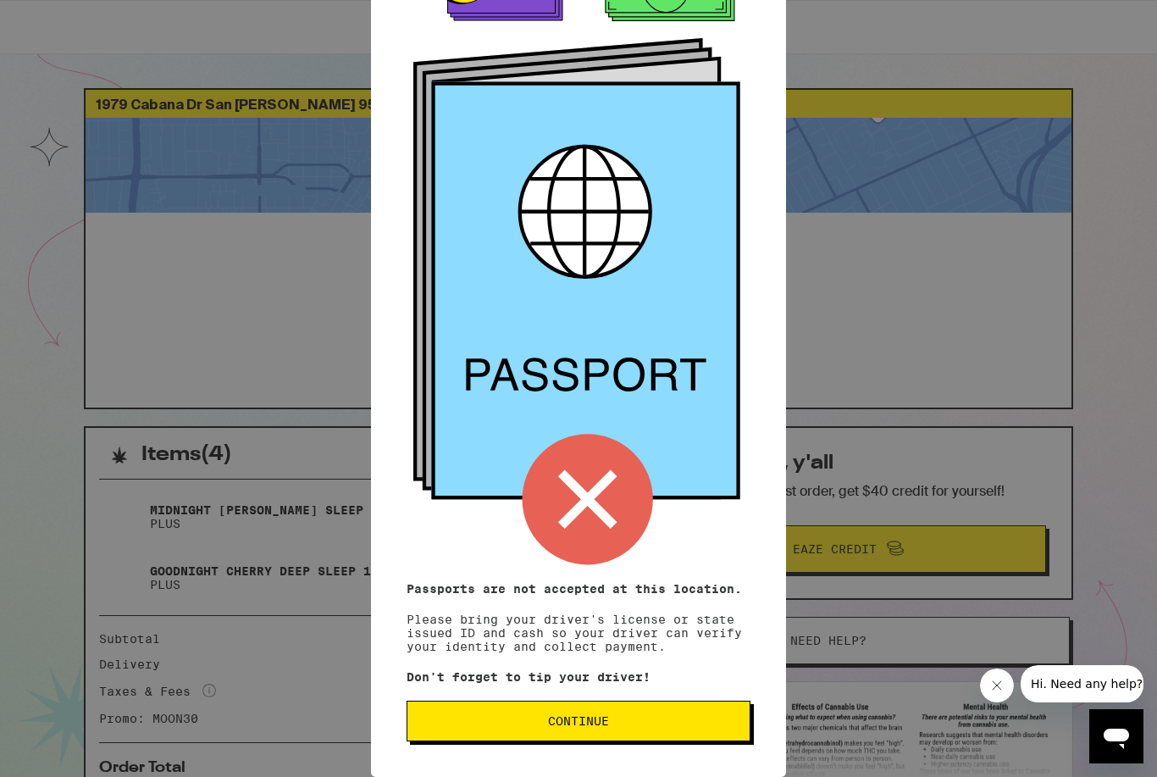
scroll to position [83, 0]
click at [644, 291] on icon at bounding box center [585, 291] width 308 height 418
click at [611, 703] on button "Continue" at bounding box center [579, 720] width 344 height 41
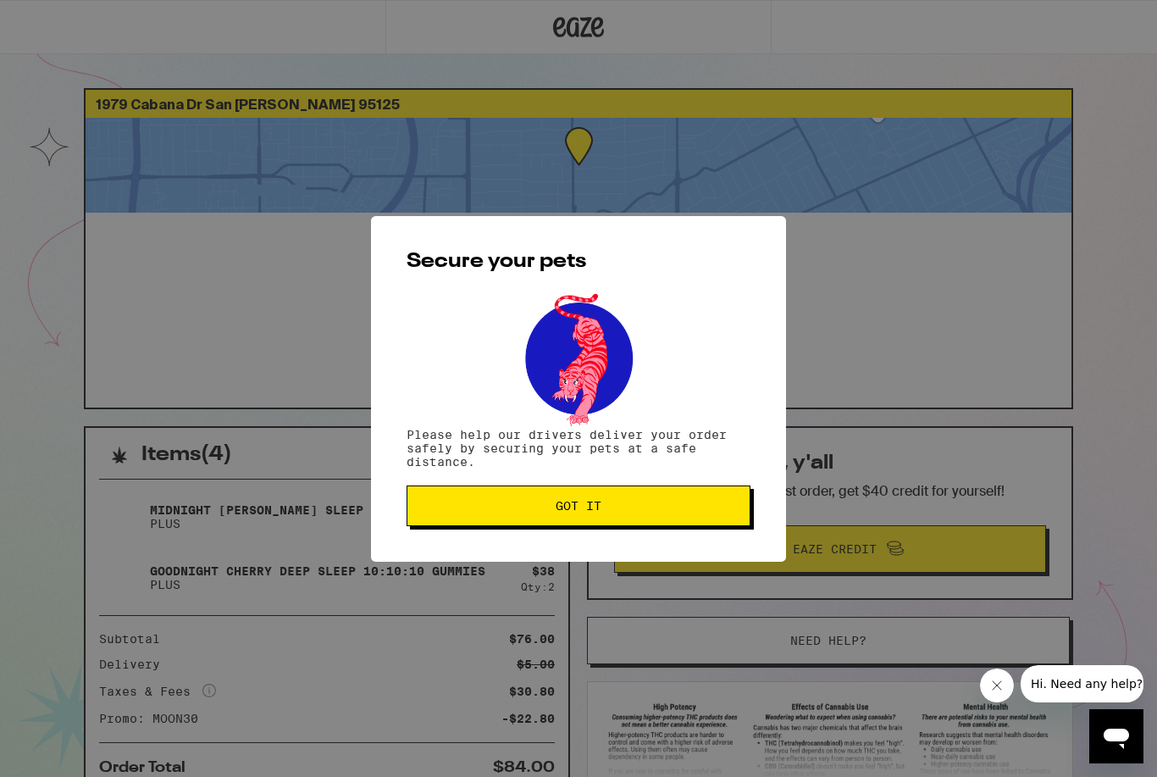
scroll to position [0, 0]
click at [678, 519] on button "Got it" at bounding box center [579, 505] width 344 height 41
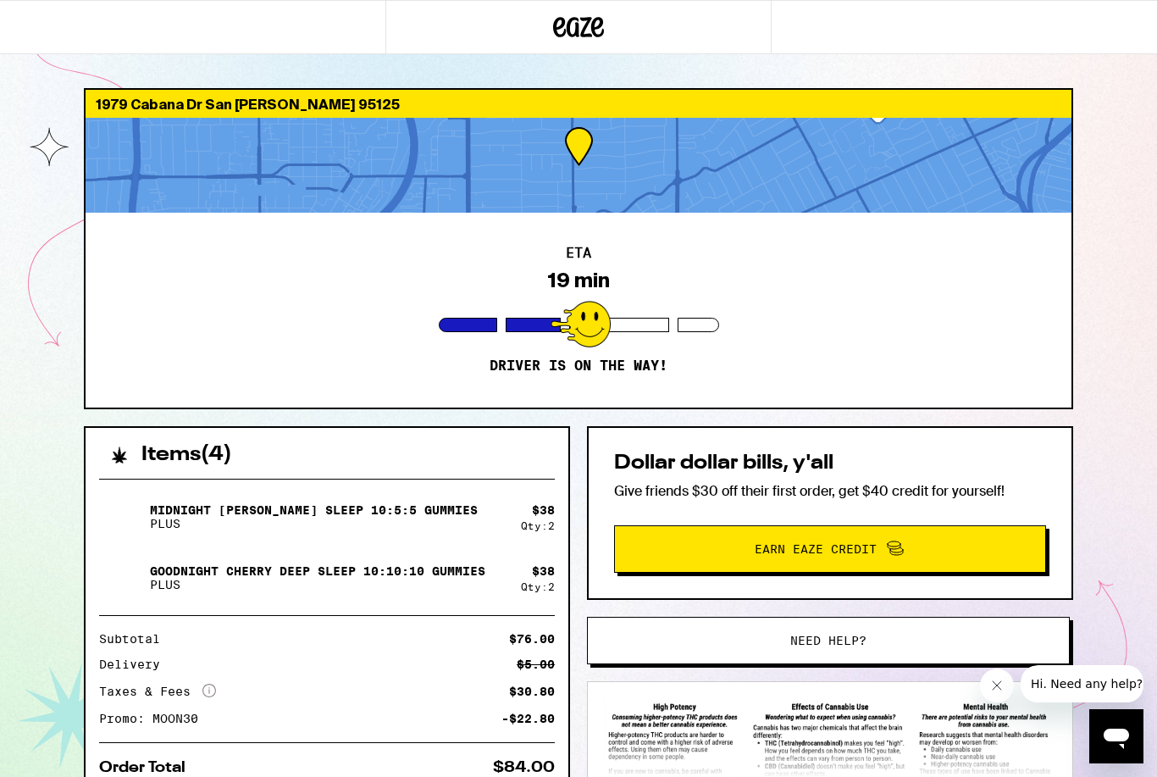
click at [723, 170] on div at bounding box center [579, 165] width 986 height 95
